Goal: Check status

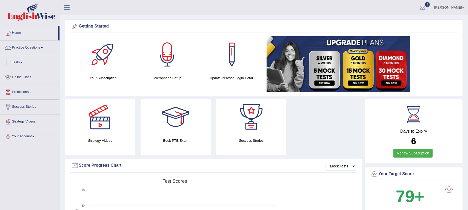
click at [28, 62] on link "Tests" at bounding box center [29, 61] width 59 height 13
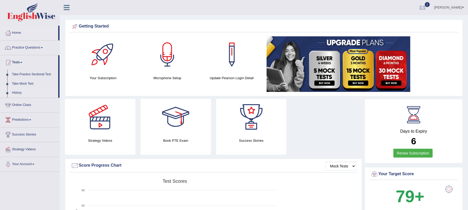
click at [16, 89] on link "History" at bounding box center [34, 92] width 49 height 9
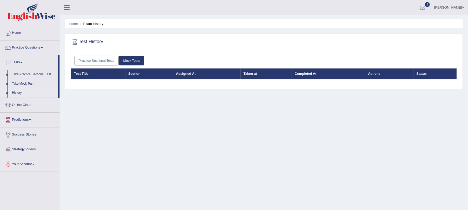
click at [123, 60] on link "Mock Tests" at bounding box center [131, 61] width 25 height 10
click at [105, 61] on link "Practice Sectional Tests" at bounding box center [97, 61] width 44 height 10
click at [93, 59] on link "Practice Sectional Tests" at bounding box center [97, 61] width 44 height 10
click at [98, 57] on link "Practice Sectional Tests" at bounding box center [97, 61] width 44 height 10
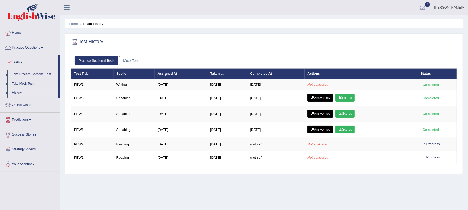
click at [25, 92] on link "History" at bounding box center [34, 92] width 49 height 9
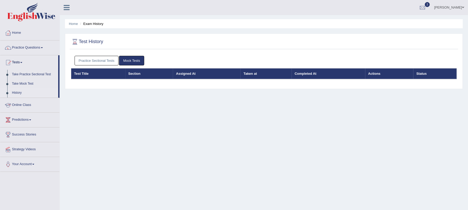
click at [91, 62] on link "Practice Sectional Tests" at bounding box center [97, 61] width 44 height 10
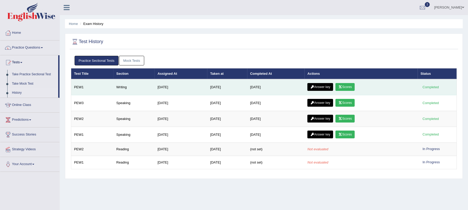
click at [349, 86] on link "Scores" at bounding box center [345, 87] width 19 height 8
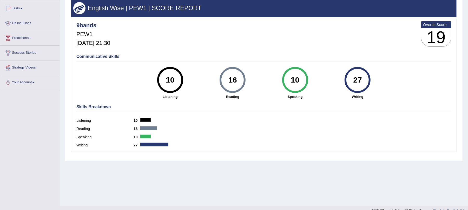
scroll to position [63, 0]
